Goal: Find specific page/section: Find specific page/section

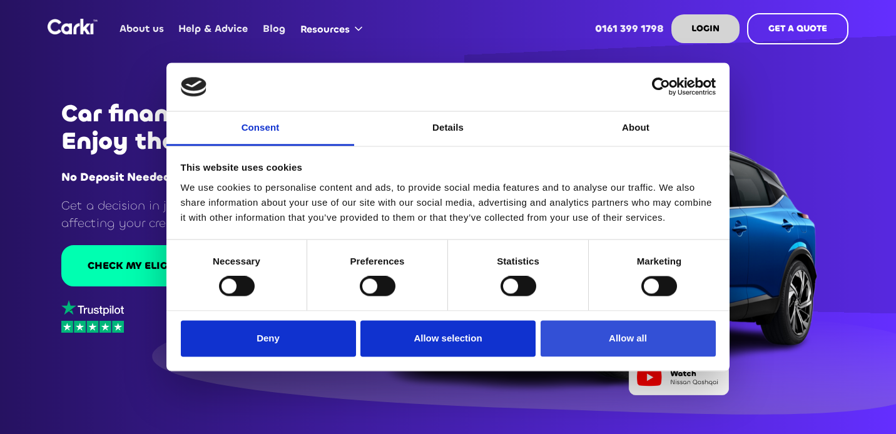
click at [579, 338] on button "Allow all" at bounding box center [628, 338] width 175 height 36
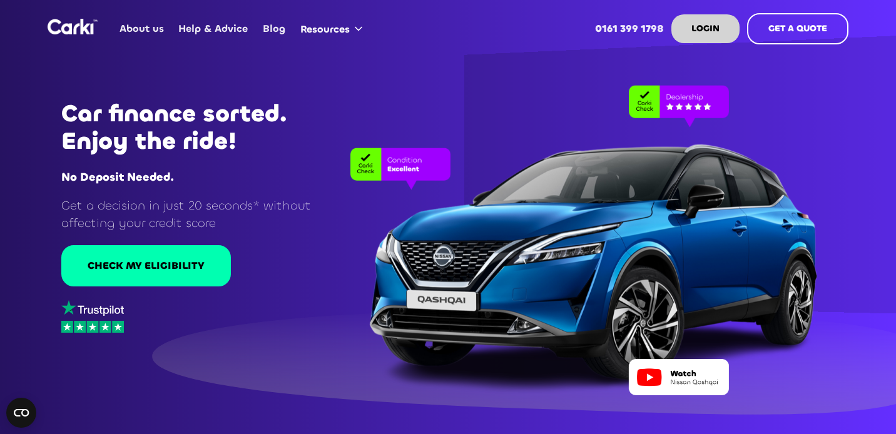
click at [113, 29] on link "About us" at bounding box center [142, 28] width 59 height 49
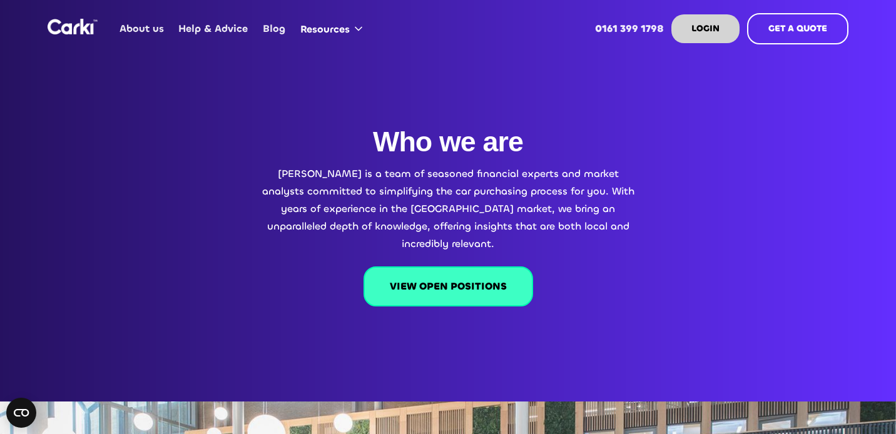
click at [439, 267] on link "VIEW OPEN POSITIONS" at bounding box center [449, 287] width 170 height 40
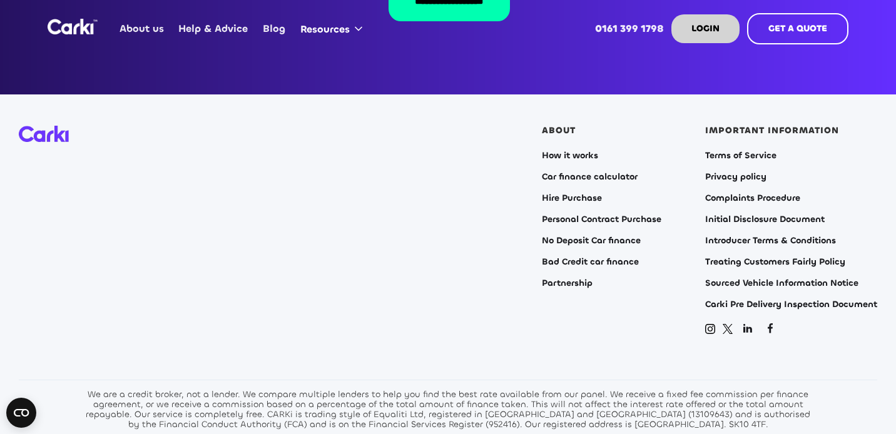
scroll to position [2610, 0]
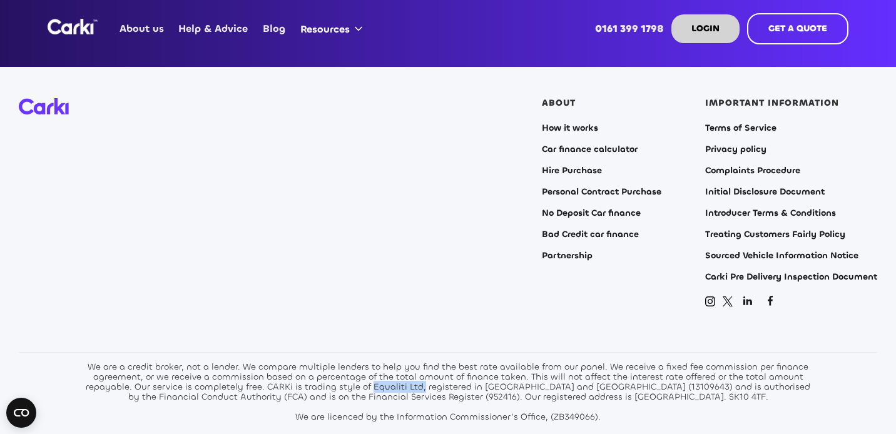
drag, startPoint x: 377, startPoint y: 370, endPoint x: 429, endPoint y: 367, distance: 51.4
click at [429, 367] on div "We are a credit broker, not a lender. We compare multiple lenders to help you f…" at bounding box center [448, 392] width 732 height 60
copy div "Equaliti Ltd,"
